Goal: Navigation & Orientation: Find specific page/section

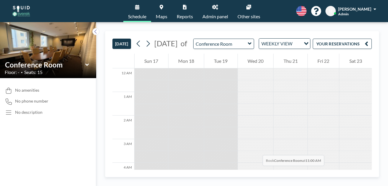
scroll to position [155, 0]
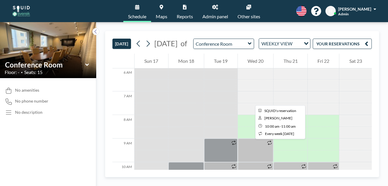
scroll to position [141, 0]
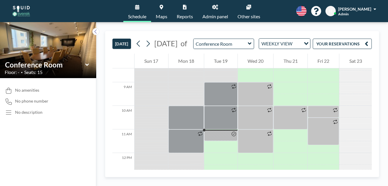
scroll to position [201, 0]
